Goal: Transaction & Acquisition: Purchase product/service

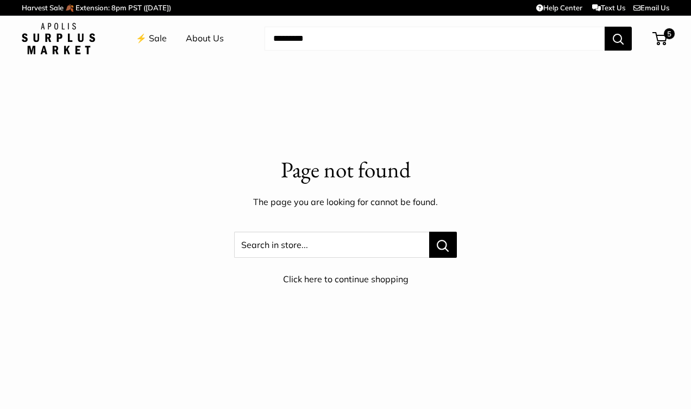
click at [451, 166] on p "Page not found" at bounding box center [346, 170] width 648 height 32
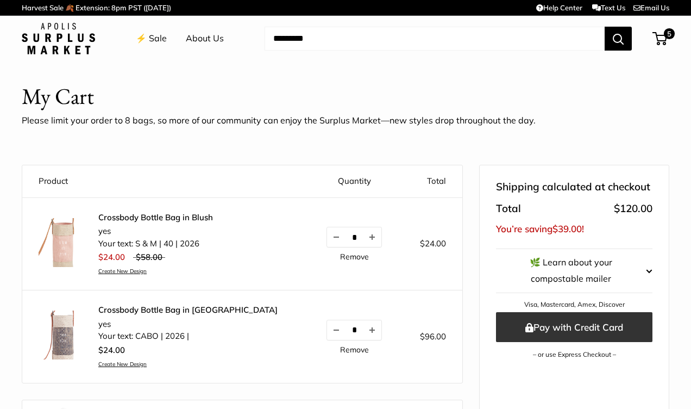
click at [533, 328] on button "Pay with Credit Card" at bounding box center [574, 327] width 156 height 30
